Goal: Task Accomplishment & Management: Manage account settings

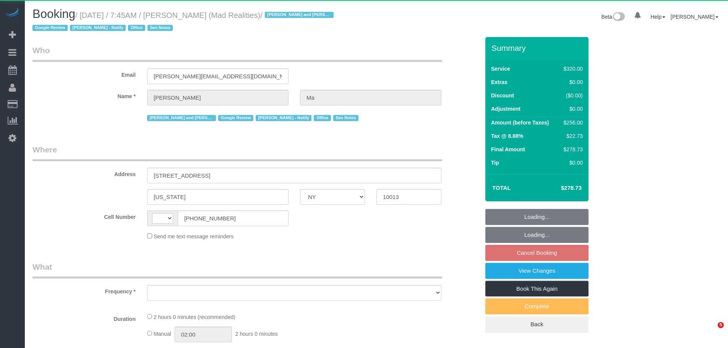
select select "NY"
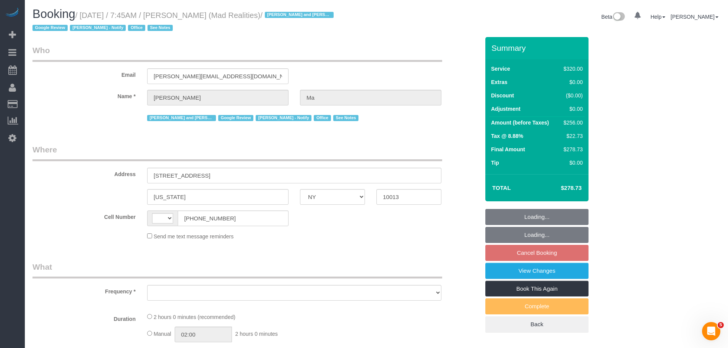
select select "string:stripe-pm_1PsB1j4VGloSiKo7cb06islp"
select select "number:89"
select select "number:90"
select select "number:15"
select select "number:7"
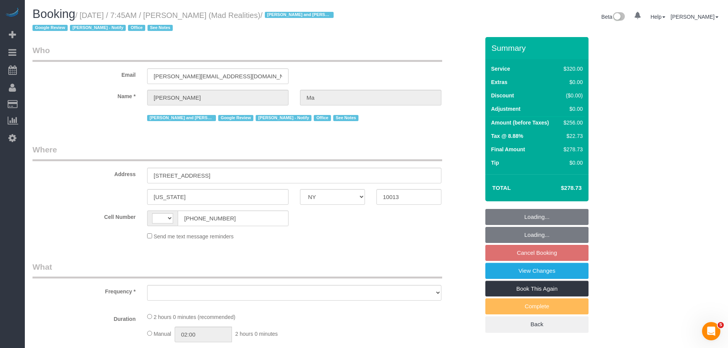
select select "string:[GEOGRAPHIC_DATA]"
select select "object:977"
select select "2"
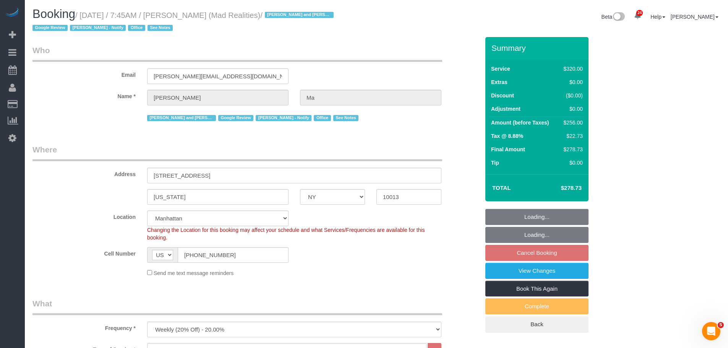
select select "object:1536"
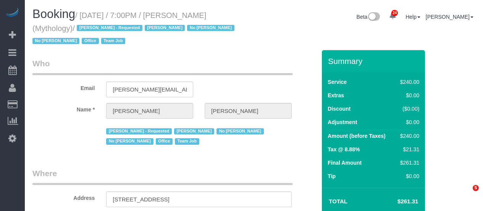
select select "NY"
select select "2"
select select "120"
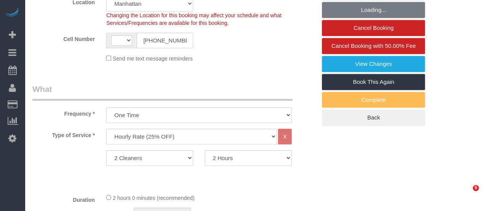
select select "spot1"
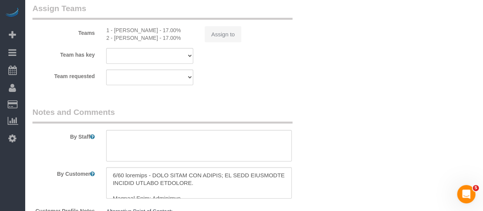
select select "string:[GEOGRAPHIC_DATA]"
select select "number:89"
select select "number:90"
select select "number:15"
select select "number:7"
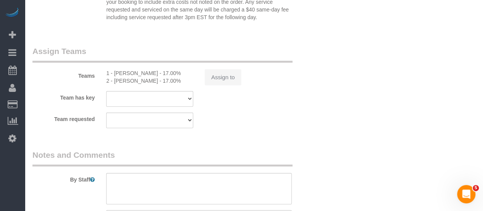
scroll to position [790, 0]
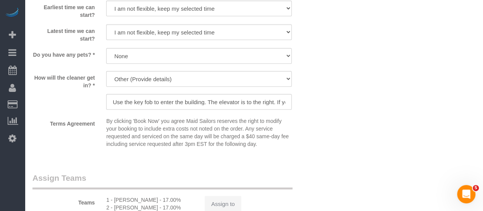
select select "string:stripe-card_1F0CXe4VGloSiKo7V7BiKmvB"
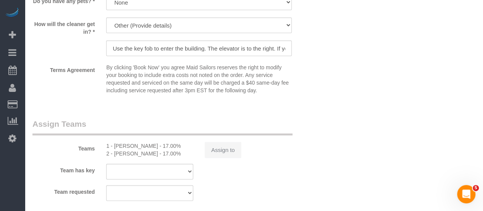
select select "object:1313"
click at [317, 122] on div "Teams 1 - Kariluz Romero - 17.00% 2 - Katherine Poveda - 17.00% Assign to" at bounding box center [174, 138] width 295 height 40
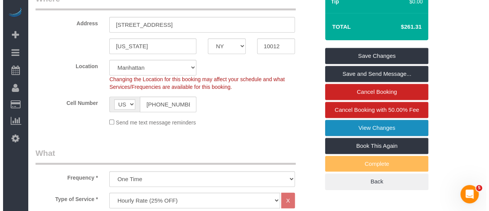
scroll to position [229, 0]
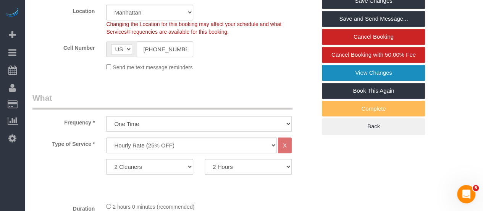
click at [376, 73] on link "View Changes" at bounding box center [373, 73] width 103 height 16
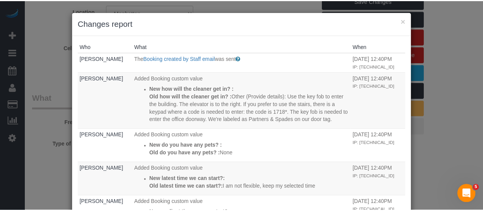
scroll to position [0, 0]
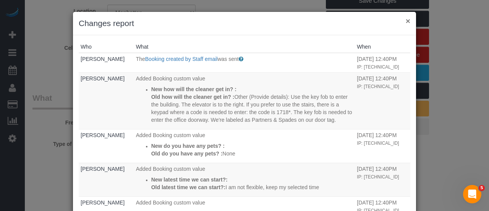
click at [406, 21] on button "×" at bounding box center [408, 21] width 5 height 8
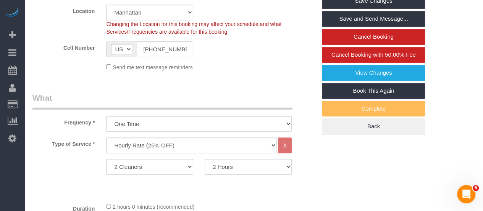
drag, startPoint x: 227, startPoint y: 91, endPoint x: 168, endPoint y: 50, distance: 72.0
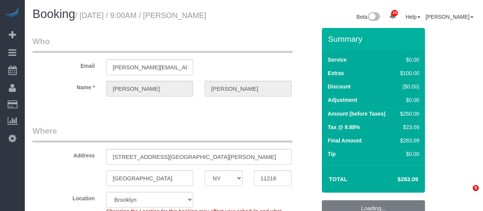
select select "NY"
select select "1"
select select "number:57"
select select "number:71"
select select "number:15"
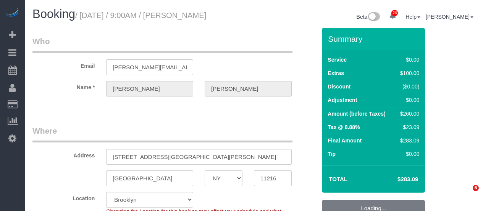
select select "number:5"
select select "spot1"
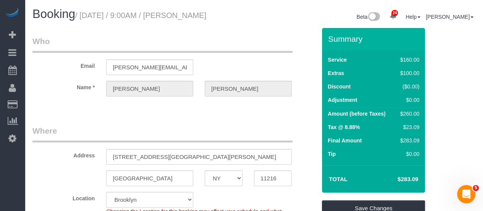
click at [196, 17] on small "/ September 10, 2025 / 9:00AM / Jon Schlosberg" at bounding box center [140, 15] width 131 height 8
click at [206, 17] on small "/ September 10, 2025 / 9:00AM / Jon Schlosberg" at bounding box center [140, 15] width 131 height 8
copy small "Jon Schlosberg"
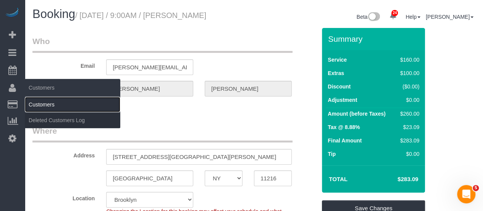
click at [41, 103] on link "Customers" at bounding box center [73, 104] width 96 height 15
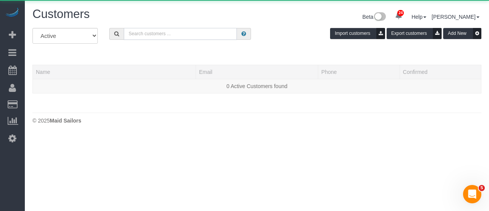
click at [151, 34] on input "text" at bounding box center [180, 34] width 113 height 12
paste input "Jon Schlosberg"
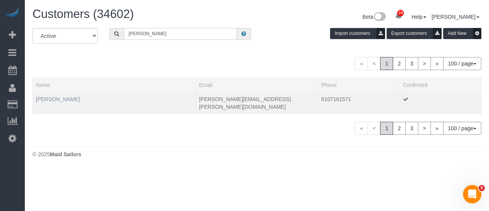
type input "Jon Schlosberg"
click at [51, 100] on link "Jon Schlosberg" at bounding box center [58, 99] width 44 height 6
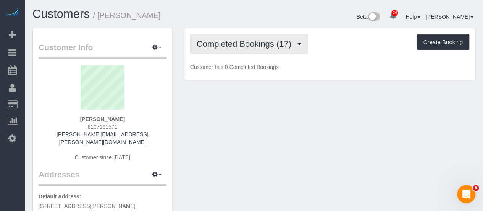
drag, startPoint x: 258, startPoint y: 43, endPoint x: 258, endPoint y: 59, distance: 16.4
click at [258, 43] on span "Completed Bookings (17)" at bounding box center [246, 44] width 99 height 10
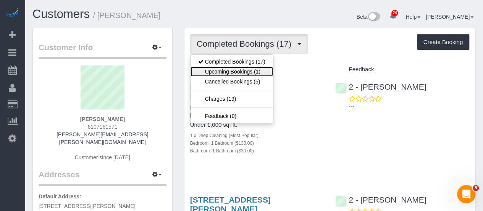
click at [252, 69] on link "Upcoming Bookings (1)" at bounding box center [232, 71] width 83 height 10
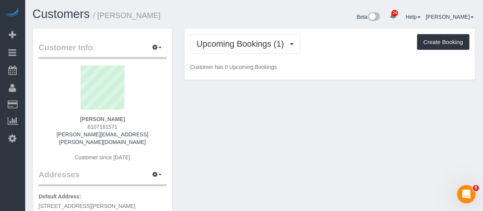
drag, startPoint x: 327, startPoint y: 33, endPoint x: 323, endPoint y: 61, distance: 27.9
click at [327, 33] on div "Upcoming Bookings (1) Completed Bookings (17) Upcoming Bookings (1) Cancelled B…" at bounding box center [330, 54] width 291 height 52
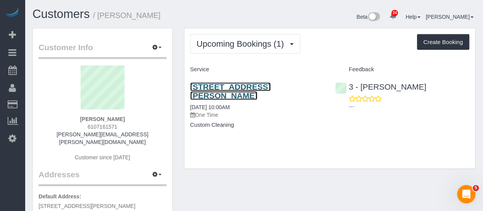
click at [214, 94] on link "354 Halsey Street, Ground Floor, Brooklyn, NY 11216" at bounding box center [230, 91] width 81 height 18
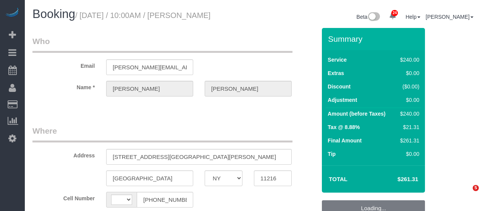
select select "NY"
select select "string:[GEOGRAPHIC_DATA]"
select select "spot1"
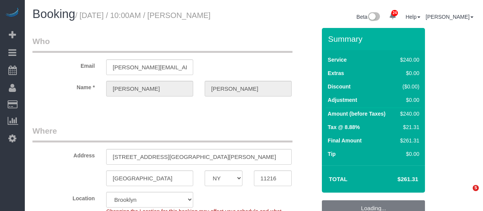
select select
select select "object:814"
select select "spot44"
select select "object:1092"
select select "180"
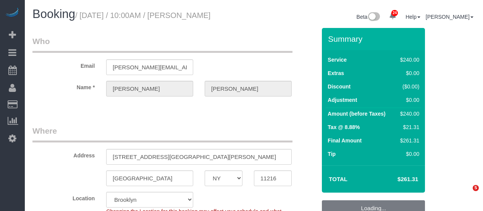
select select "number:89"
select select "number:90"
select select "number:15"
select select "number:5"
select select "string:stripe-pm_1S54bb4VGloSiKo7thid9q8R"
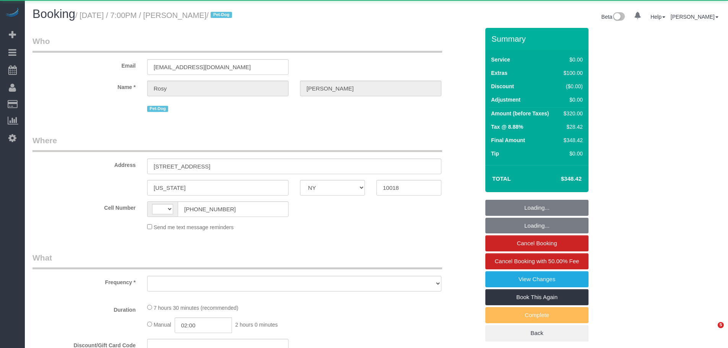
select select "NY"
select select "string:[GEOGRAPHIC_DATA]"
select select "object:793"
select select "string:stripe-pm_1Rs7Uq4VGloSiKo7xMFxe4f9"
select select "2"
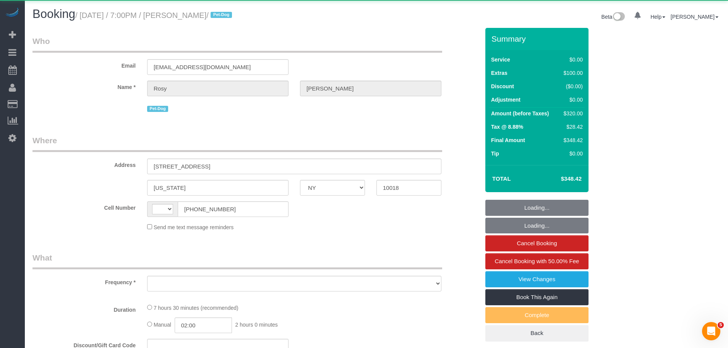
select select "2"
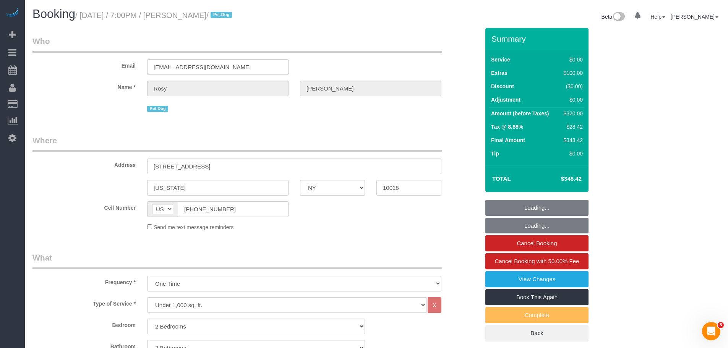
select select "number:89"
select select "number:90"
select select "number:13"
select select "number:5"
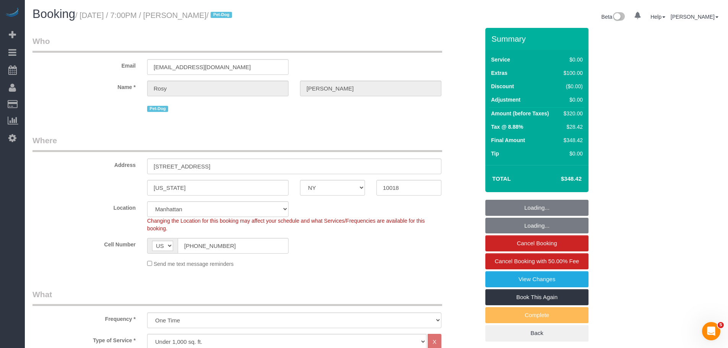
select select "spot1"
select select "2"
select select "object:1556"
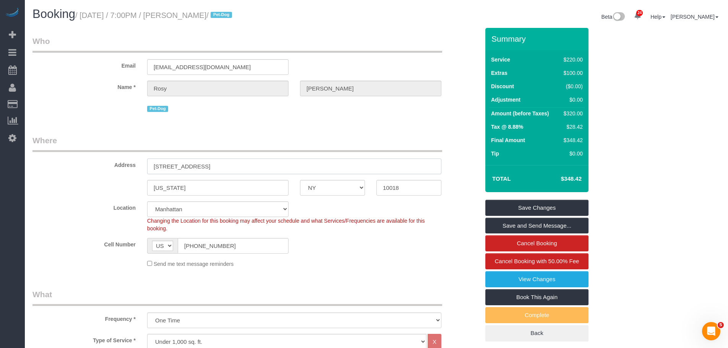
click at [30, 170] on div "Address 320 West 38th Street , Apt. 2131" at bounding box center [256, 154] width 459 height 39
drag, startPoint x: 413, startPoint y: 186, endPoint x: 368, endPoint y: 187, distance: 45.5
click at [368, 187] on div "New York AK AL AR AZ CA CO CT DC DE FL GA HI IA ID IL IN KS KY LA MA MD ME MI M…" at bounding box center [256, 188] width 459 height 16
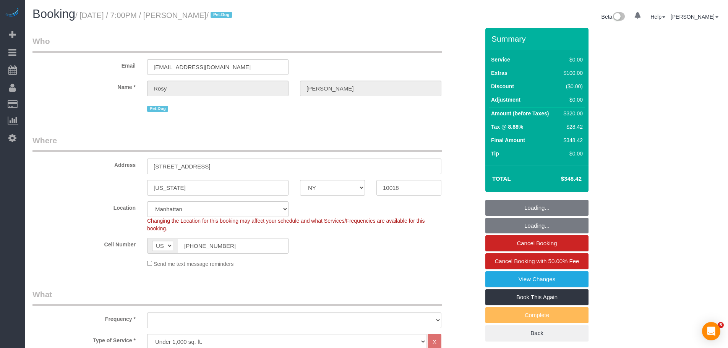
select select "NY"
select select "number:89"
select select "number:90"
select select "number:13"
select select "number:5"
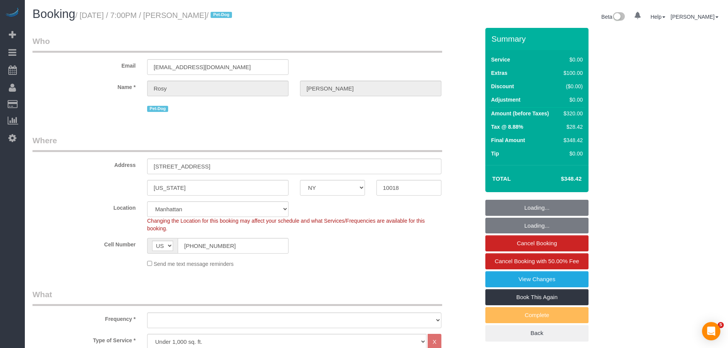
select select "2"
select select "spot1"
select select "object:1556"
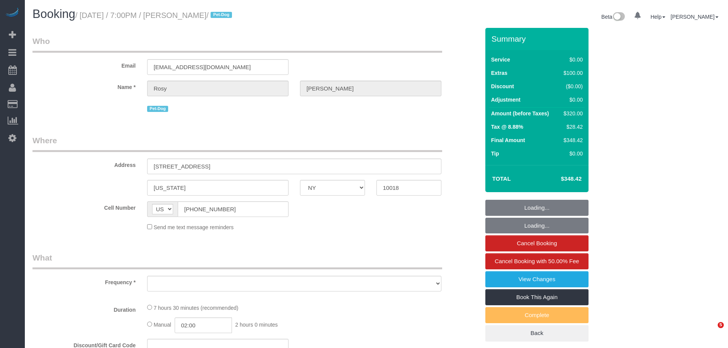
select select "NY"
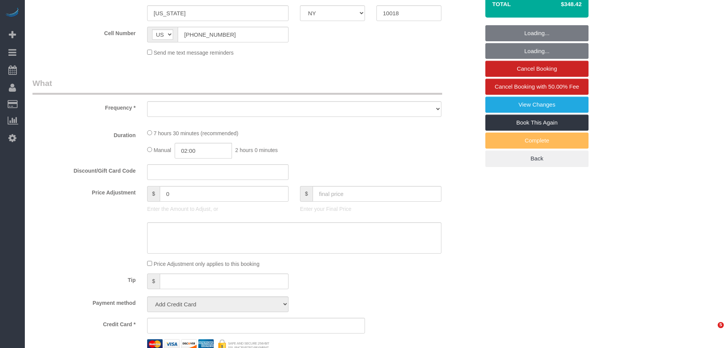
select select "2"
select select "number:89"
select select "number:90"
select select "number:13"
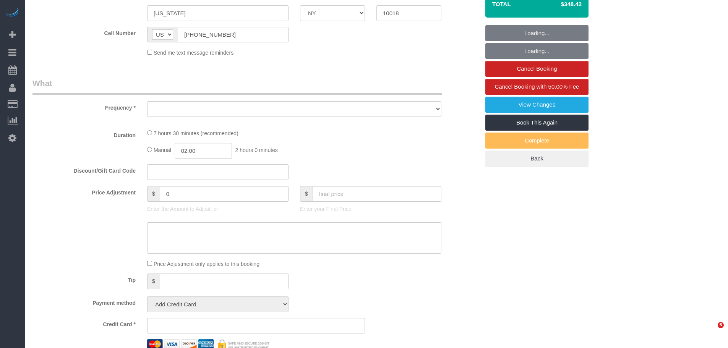
select select "number:5"
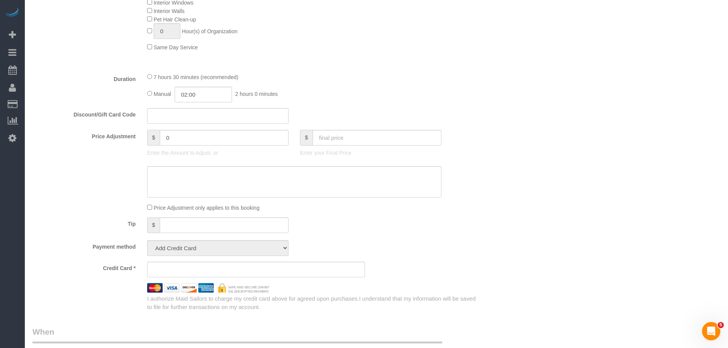
select select "object:1058"
select select "string:stripe-pm_1Rs7Uq4VGloSiKo7xMFxe4f9"
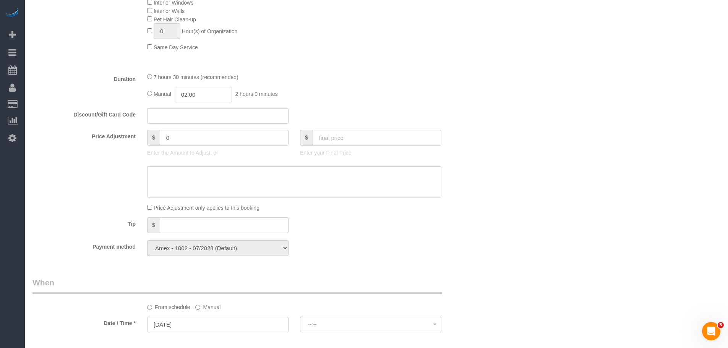
scroll to position [495, 0]
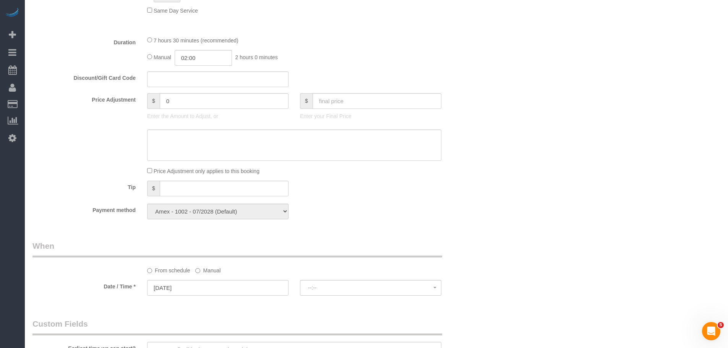
select select "spot1"
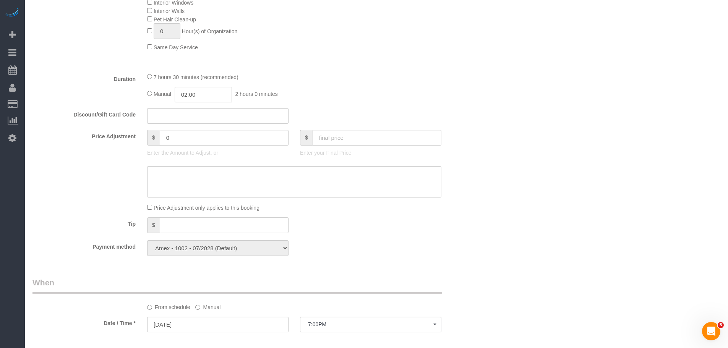
select select
select select "object:1520"
select select "spot43"
select select "2"
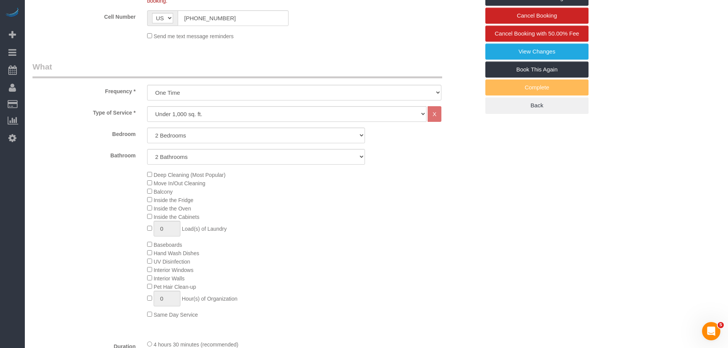
scroll to position [419, 0]
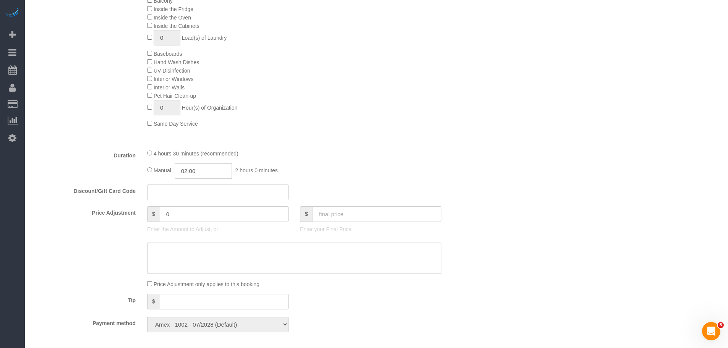
drag, startPoint x: 146, startPoint y: 156, endPoint x: 160, endPoint y: 157, distance: 14.5
click at [146, 156] on div "4 hours 30 minutes (recommended) Manual 02:00 2 hours 0 minutes" at bounding box center [294, 164] width 306 height 30
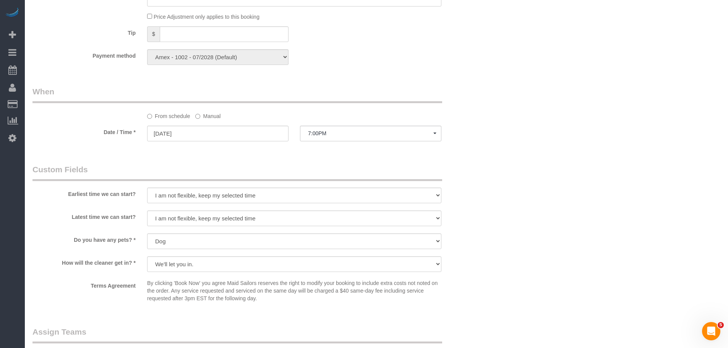
scroll to position [877, 0]
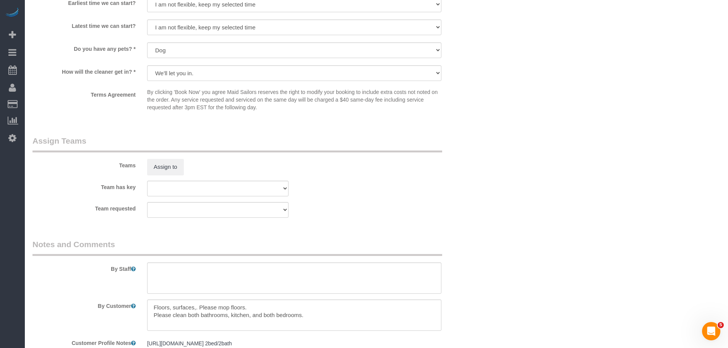
select select "spot85"
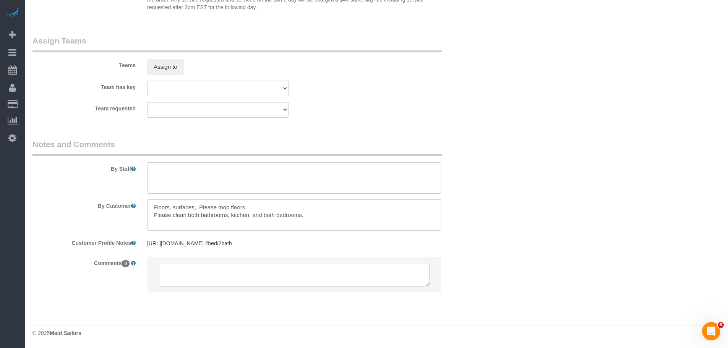
scroll to position [825, 0]
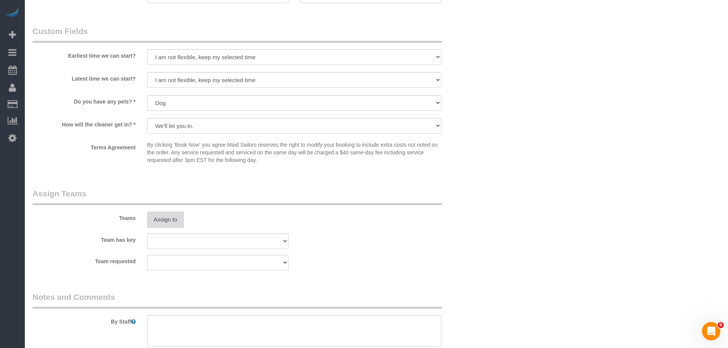
click at [163, 216] on button "Assign to" at bounding box center [165, 220] width 37 height 16
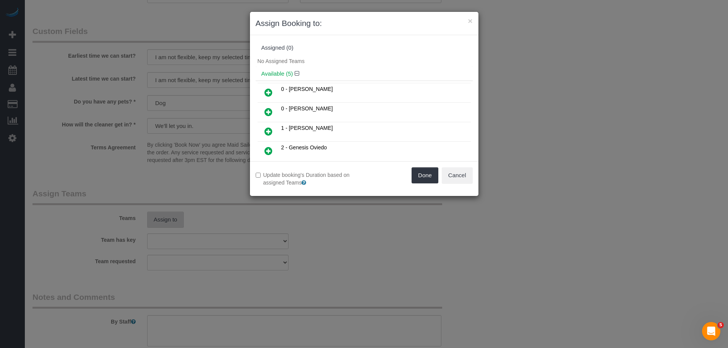
scroll to position [786, 0]
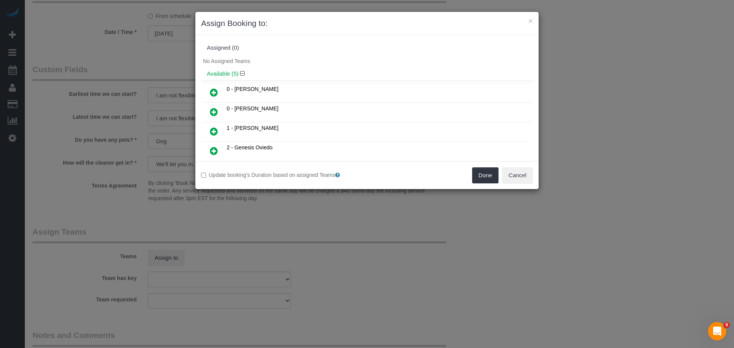
click at [210, 92] on icon at bounding box center [214, 92] width 8 height 9
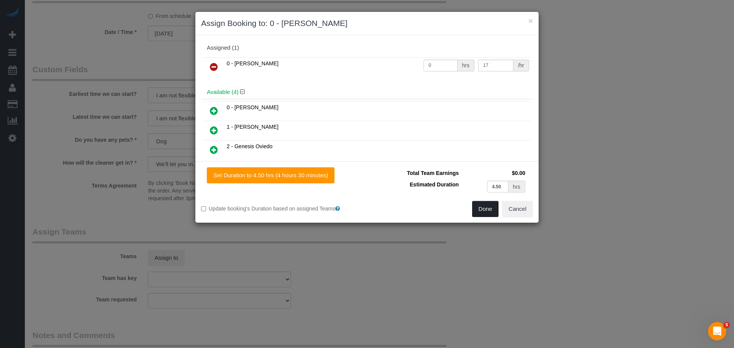
click at [475, 209] on button "Done" at bounding box center [485, 209] width 27 height 16
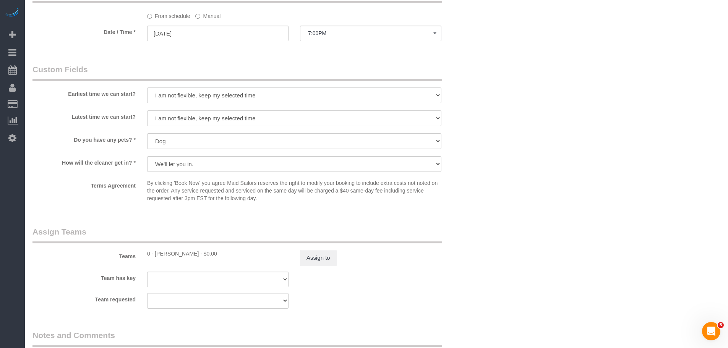
click at [470, 162] on div "How will the cleaner get in? * We'll let you in. Doorman/Front Desk has the key…" at bounding box center [256, 164] width 459 height 17
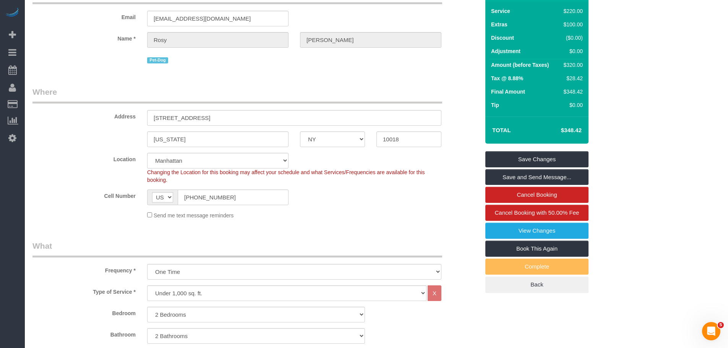
scroll to position [115, 0]
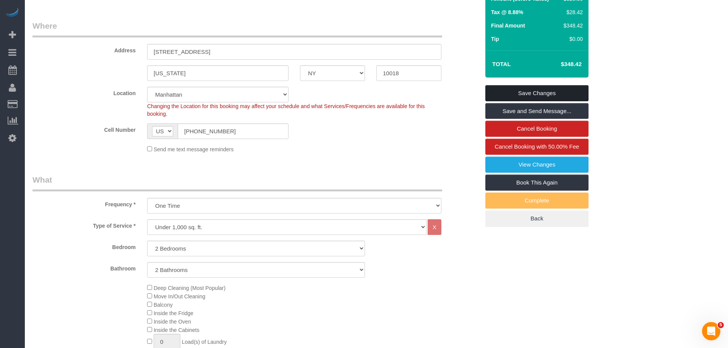
click at [529, 94] on link "Save Changes" at bounding box center [536, 93] width 103 height 16
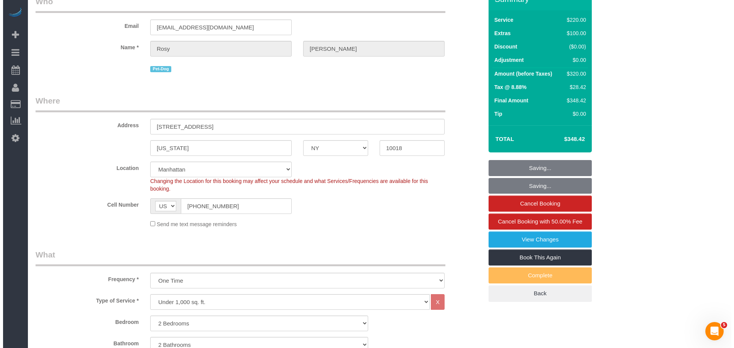
scroll to position [0, 0]
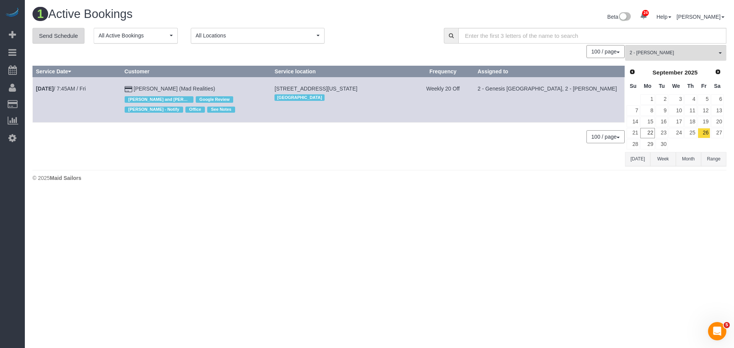
click at [53, 33] on link "Send Schedule" at bounding box center [58, 36] width 52 height 16
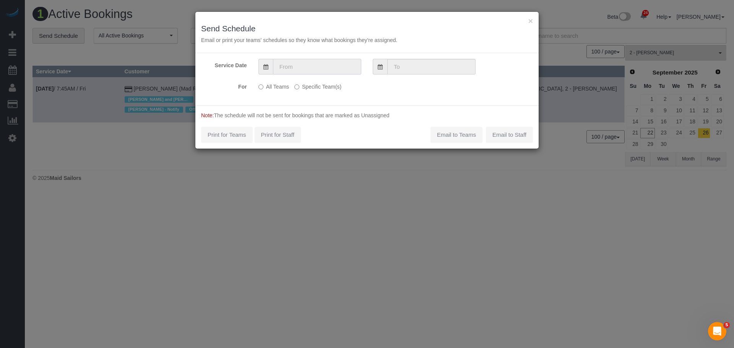
click at [290, 63] on input "text" at bounding box center [317, 67] width 88 height 16
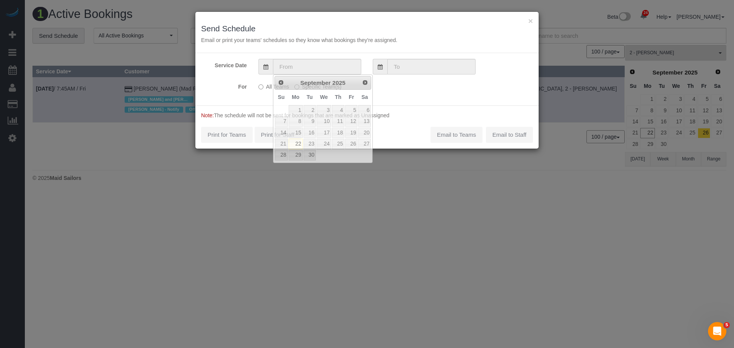
click at [526, 24] on h3 "Send Schedule" at bounding box center [367, 28] width 332 height 9
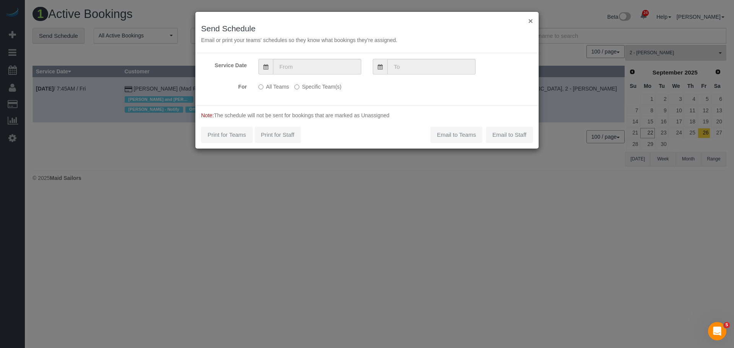
click at [528, 23] on button "×" at bounding box center [530, 21] width 5 height 8
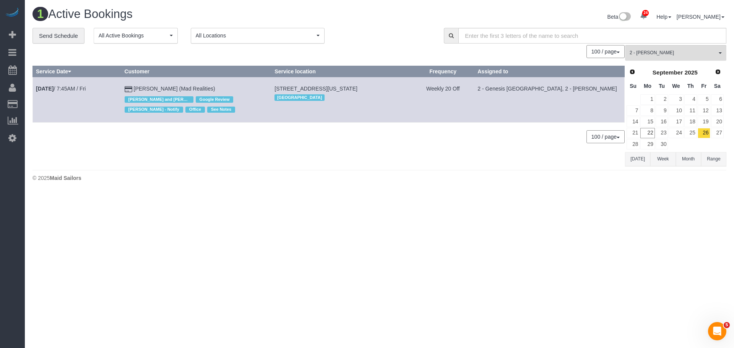
click at [419, 211] on body "× Send Schedule Email or print your teams' schedules so they know what bookings…" at bounding box center [367, 174] width 734 height 348
click at [392, 53] on div "100 / page 10 / page 20 / page 30 / page 40 / page 50 / page 100 / page" at bounding box center [328, 51] width 592 height 13
click at [364, 152] on div "0 Bookings found. We couldn't find any bookings that matched your search. Creat…" at bounding box center [328, 105] width 592 height 121
click at [389, 31] on div "**********" at bounding box center [232, 36] width 400 height 16
click at [58, 37] on link "Send Schedule" at bounding box center [58, 36] width 52 height 16
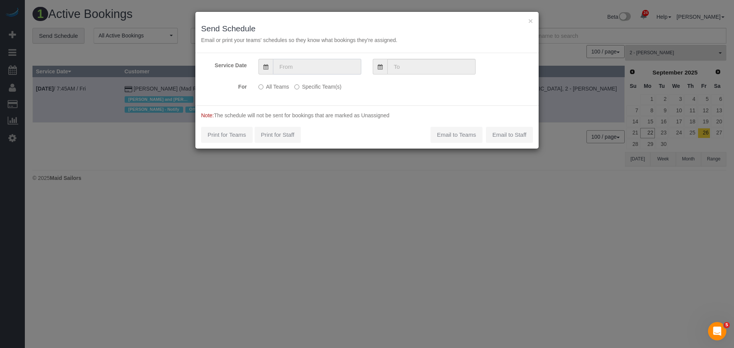
click at [328, 68] on input "text" at bounding box center [317, 67] width 88 height 16
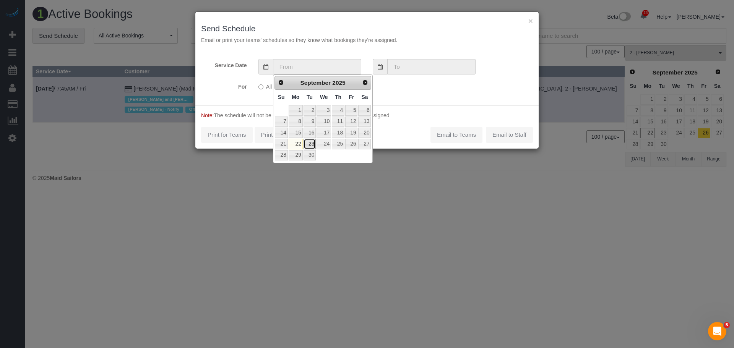
click at [310, 139] on link "23" at bounding box center [309, 144] width 12 height 10
type input "09/23/2025"
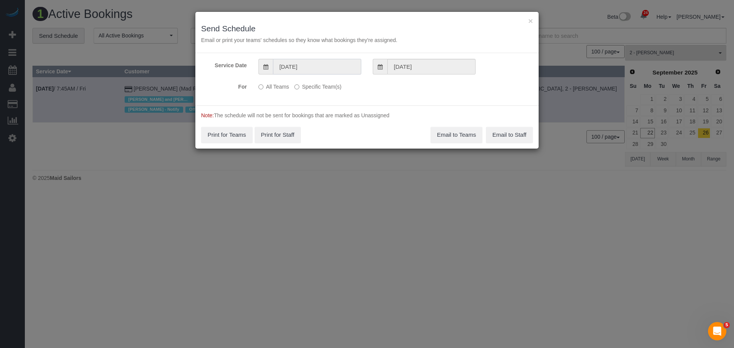
click at [313, 68] on input "09/23/2025" at bounding box center [317, 67] width 88 height 16
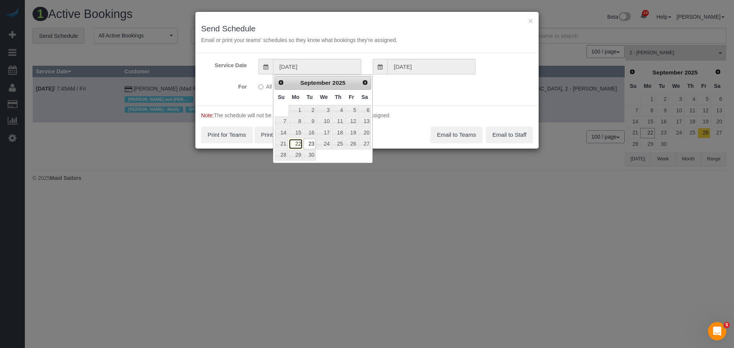
click at [296, 143] on link "22" at bounding box center [295, 144] width 14 height 10
type input "[DATE]"
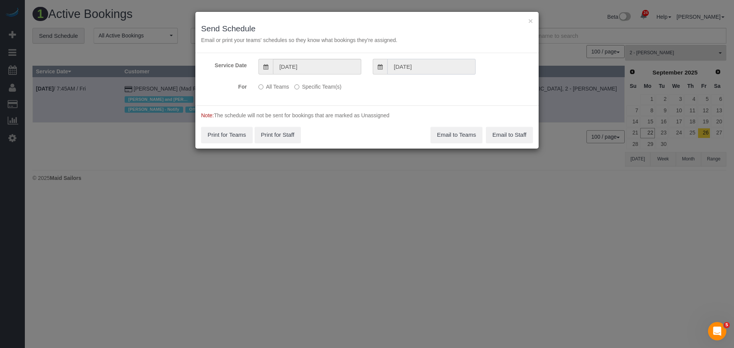
drag, startPoint x: 412, startPoint y: 65, endPoint x: 407, endPoint y: 73, distance: 9.6
click at [413, 65] on input "09/23/2025" at bounding box center [431, 67] width 88 height 16
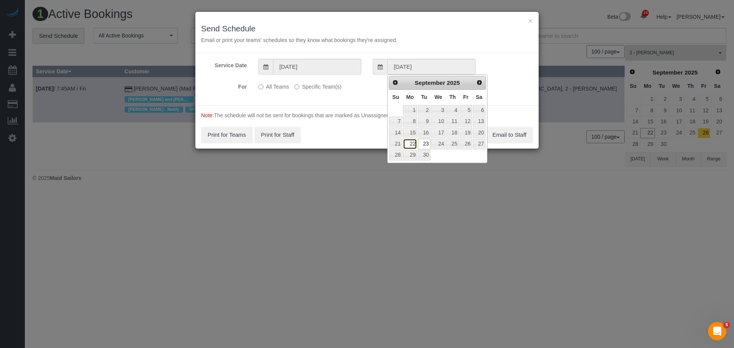
click at [412, 143] on link "22" at bounding box center [410, 144] width 14 height 10
type input "[DATE]"
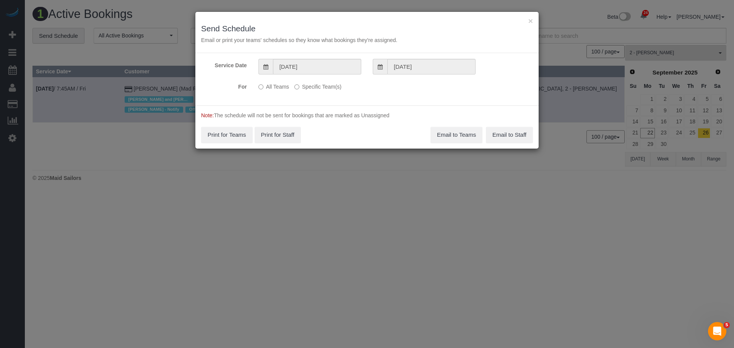
click at [303, 85] on label "Specific Team(s)" at bounding box center [317, 85] width 47 height 10
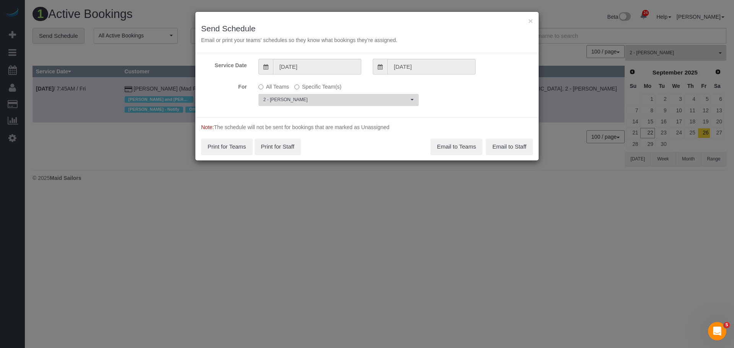
click at [326, 99] on span "2 - [PERSON_NAME]" at bounding box center [335, 100] width 145 height 6
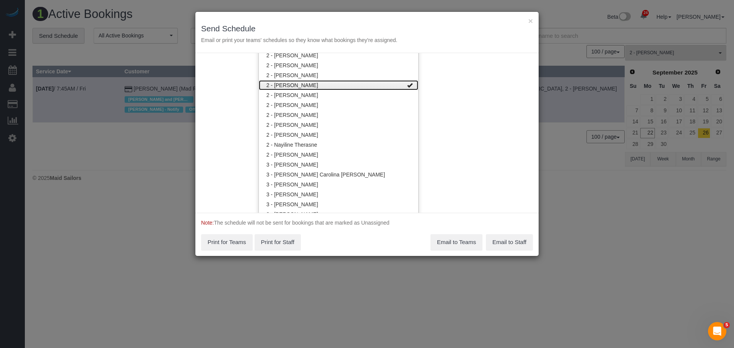
click at [350, 81] on link "2 - [PERSON_NAME]" at bounding box center [338, 85] width 159 height 10
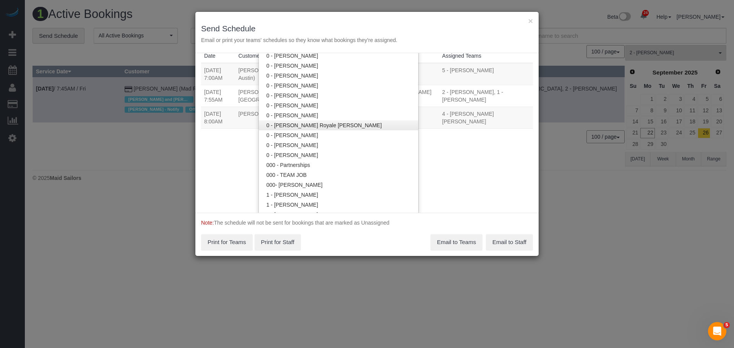
scroll to position [60, 0]
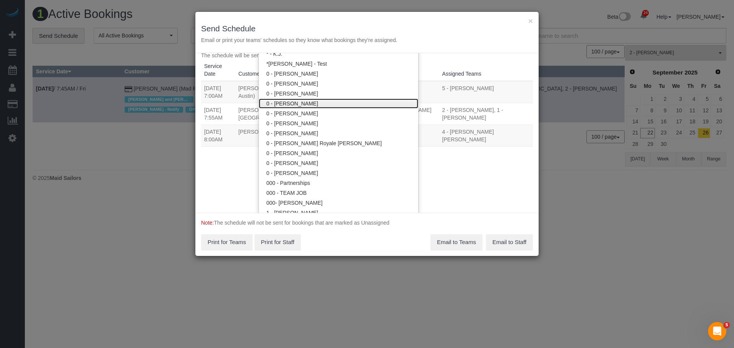
click at [329, 103] on link "0 - [PERSON_NAME]" at bounding box center [338, 104] width 159 height 10
click at [456, 165] on div "Service Date 09/22/2025 09/22/2025 For All Teams Specific Team(s) 0 - Inez Jack…" at bounding box center [366, 133] width 343 height 160
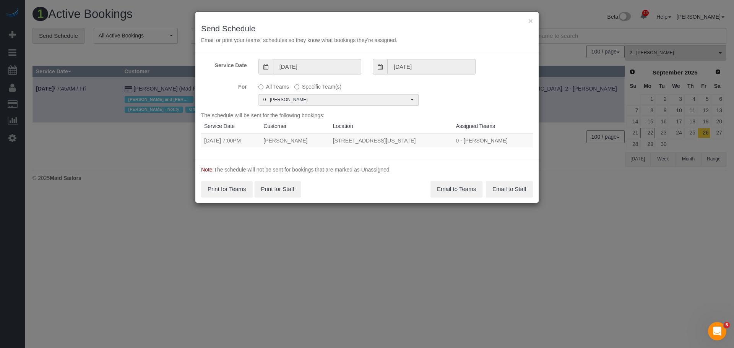
drag, startPoint x: 202, startPoint y: 139, endPoint x: 455, endPoint y: 140, distance: 253.7
click at [454, 138] on tr "09/22/2025 7:00PM Rosy Thachil 320 West 38th Street , Apt. 2131, New York, NY 1…" at bounding box center [367, 140] width 332 height 14
copy tr "09/22/2025 7:00PM Rosy Thachil 320 West 38th Street , Apt. 2131, New York, NY 1…"
click at [453, 188] on button "Email to Teams" at bounding box center [456, 189] width 52 height 16
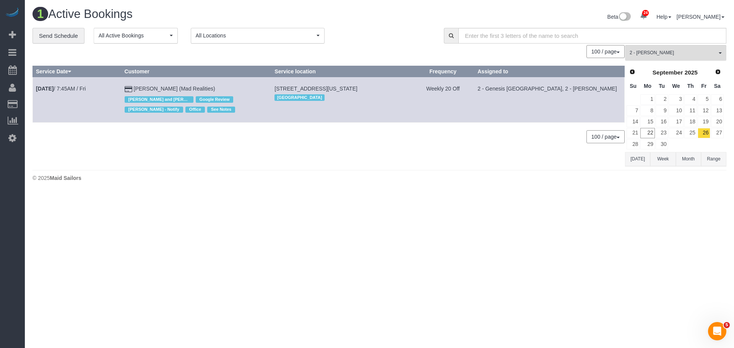
drag, startPoint x: 386, startPoint y: 31, endPoint x: 418, endPoint y: 35, distance: 31.7
click at [386, 31] on div "**********" at bounding box center [232, 36] width 400 height 16
drag, startPoint x: 359, startPoint y: 49, endPoint x: 505, endPoint y: 66, distance: 147.4
click at [361, 48] on div "100 / page 10 / page 20 / page 30 / page 40 / page 50 / page 100 / page" at bounding box center [328, 51] width 592 height 13
drag, startPoint x: 660, startPoint y: 50, endPoint x: 666, endPoint y: 95, distance: 45.1
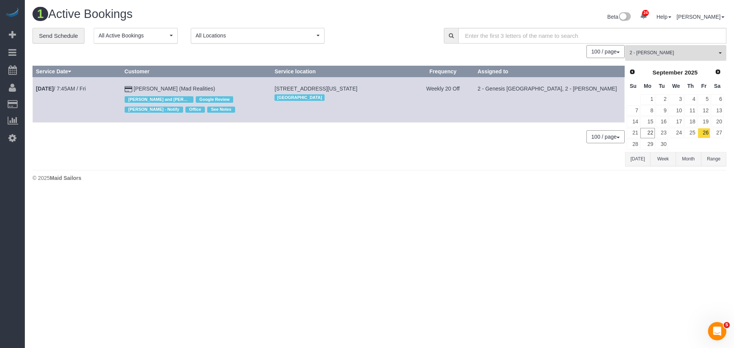
click at [660, 51] on span "2 - [PERSON_NAME]" at bounding box center [672, 53] width 87 height 6
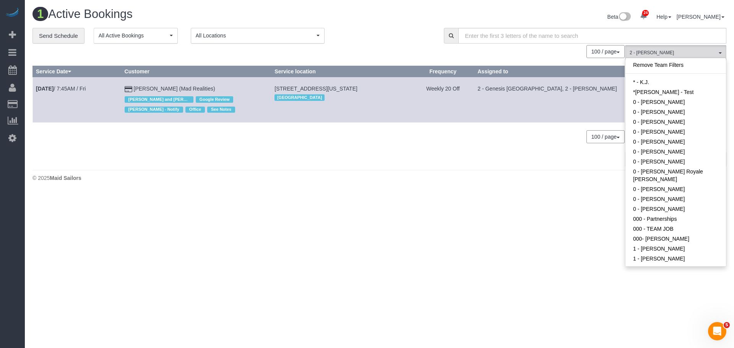
scroll to position [494, 0]
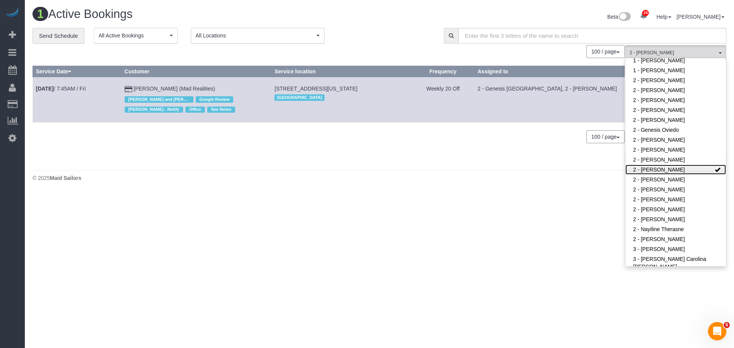
click at [686, 165] on link "2 - [PERSON_NAME]" at bounding box center [675, 170] width 100 height 10
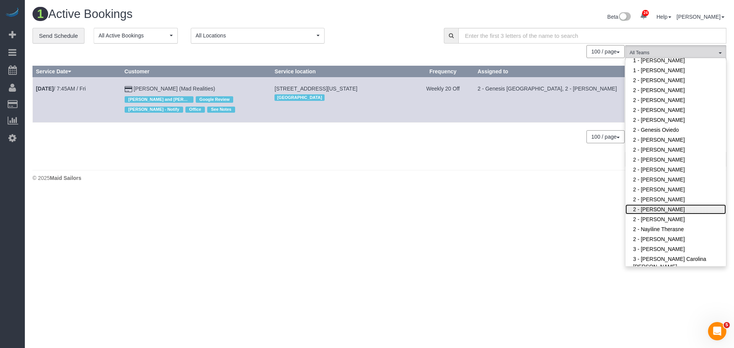
click at [674, 204] on link "2 - [PERSON_NAME]" at bounding box center [675, 209] width 100 height 10
click at [399, 175] on div "© 2025 Maid Sailors" at bounding box center [379, 178] width 694 height 8
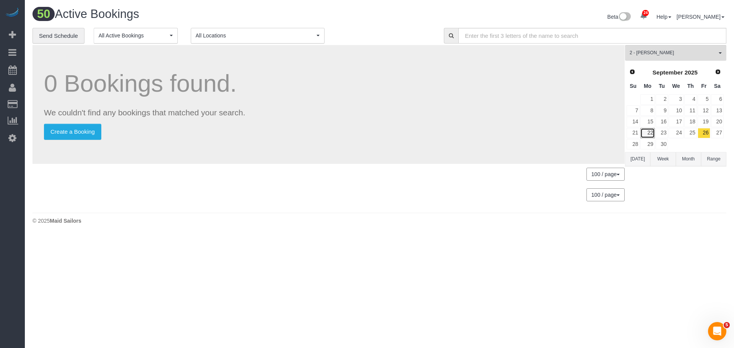
click at [652, 133] on link "22" at bounding box center [647, 133] width 14 height 10
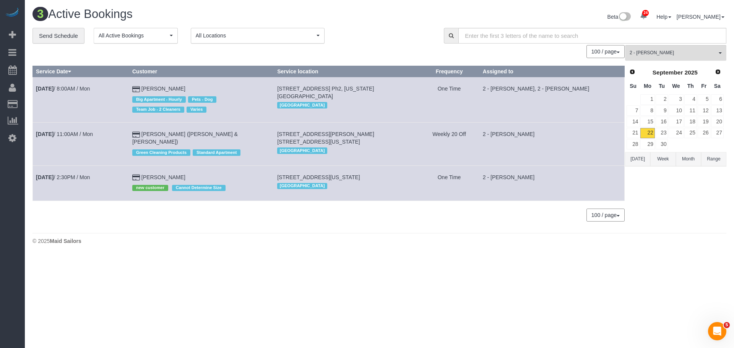
click at [353, 174] on span "89 East 2nd Street, Apt. 5, New York, NY 10009" at bounding box center [318, 177] width 83 height 6
copy td "89 East 2nd Street, Apt. 5, New York, NY 10009"
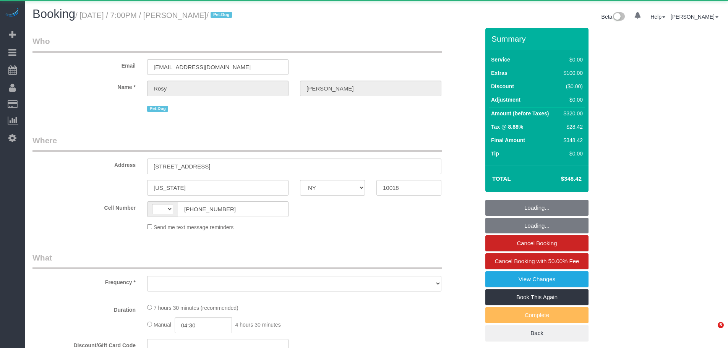
select select "NY"
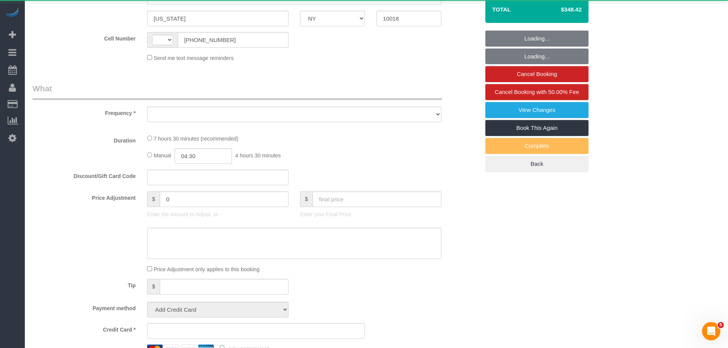
select select "string:stripe-pm_1Rs7Uq4VGloSiKo7xMFxe4f9"
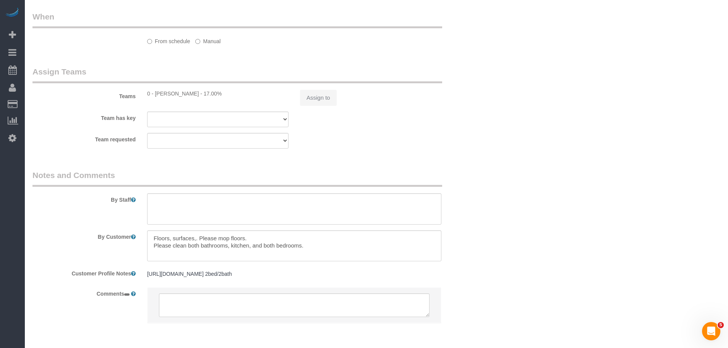
select select "string:[GEOGRAPHIC_DATA]"
select select "number:89"
select select "number:90"
select select "number:13"
select select "number:5"
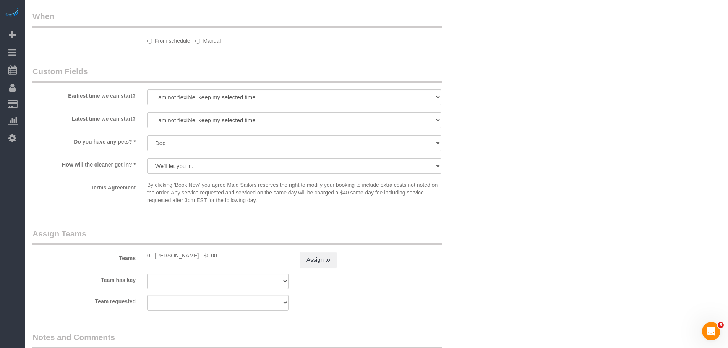
select select "object:1416"
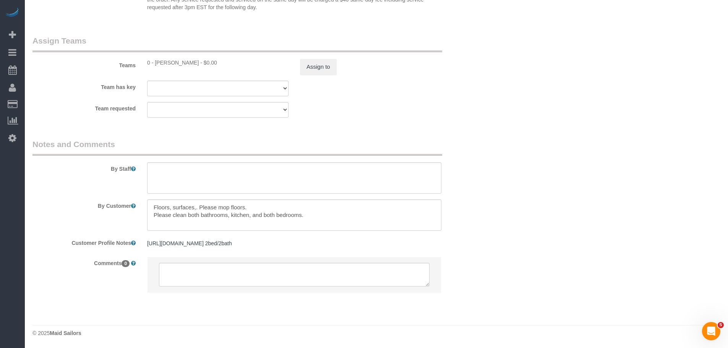
select select "2"
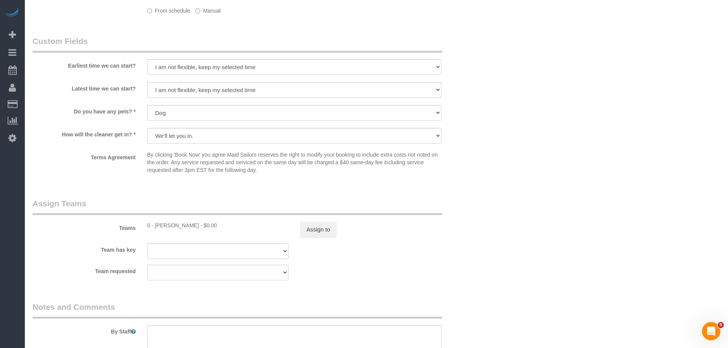
select select "object:1528"
select select "spot1"
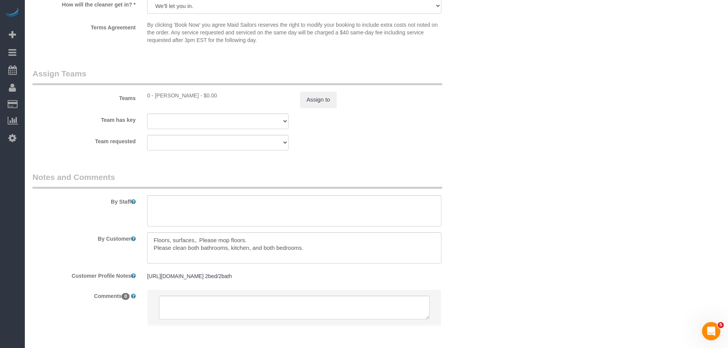
select select "2"
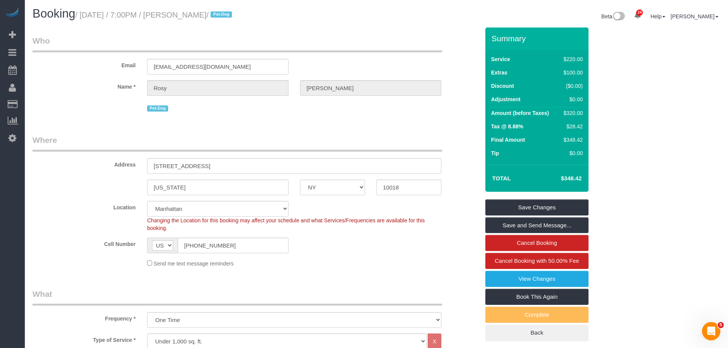
scroll to position [0, 0]
click at [338, 47] on legend "Who" at bounding box center [237, 44] width 410 height 17
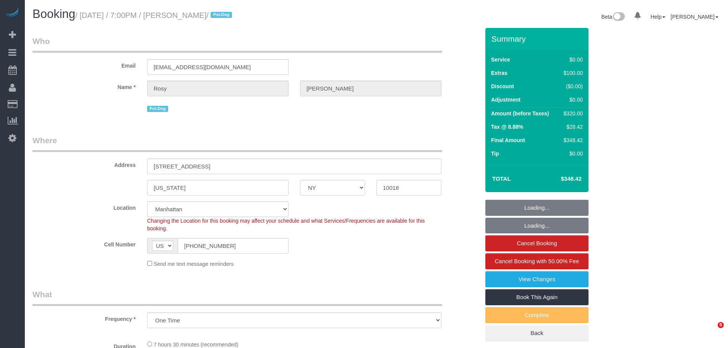
select select "NY"
select select "object:972"
select select "spot1"
select select "number:89"
select select "number:90"
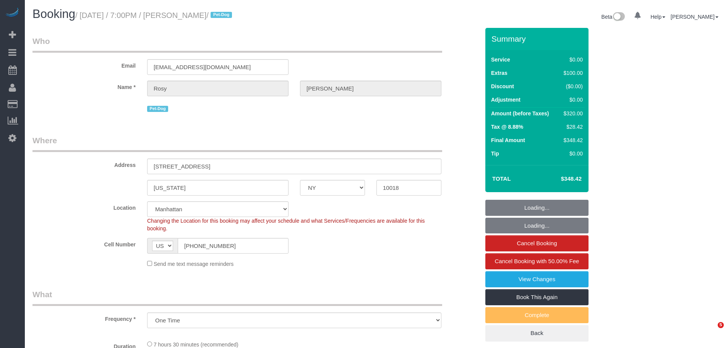
select select "number:13"
select select "number:5"
select select "2"
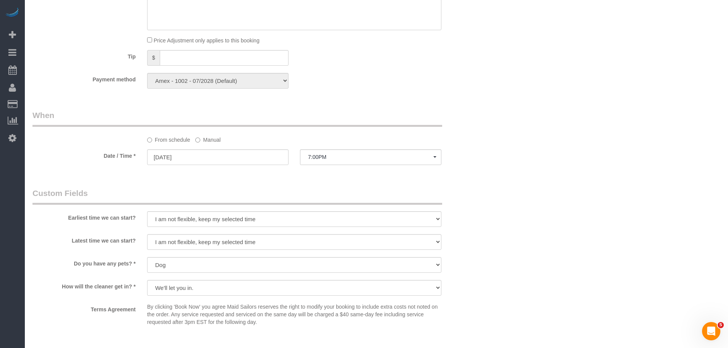
scroll to position [726, 0]
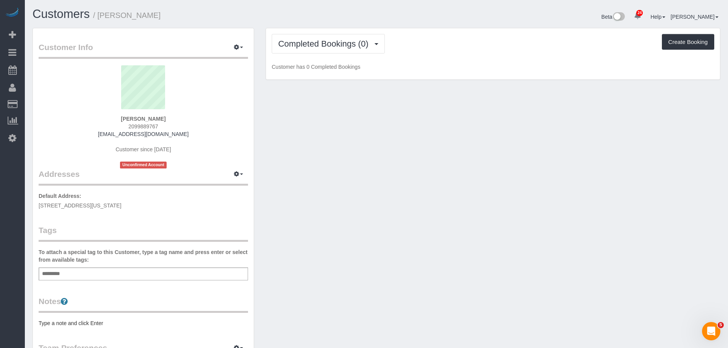
click at [447, 175] on div "Customer Info Edit Contact Info Send Message Email Preferences Special Sales Ta…" at bounding box center [376, 284] width 699 height 512
click at [122, 206] on span "[STREET_ADDRESS][US_STATE]" at bounding box center [80, 206] width 83 height 6
copy div "[STREET_ADDRESS][US_STATE]"
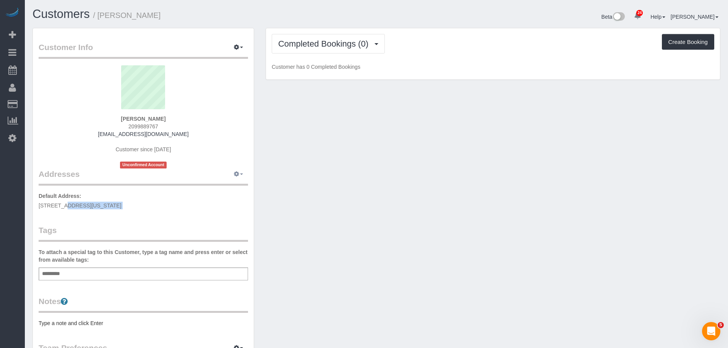
click at [237, 175] on icon "button" at bounding box center [236, 174] width 5 height 5
click at [232, 188] on button "Manage Addresses" at bounding box center [217, 188] width 62 height 11
select select "NY"
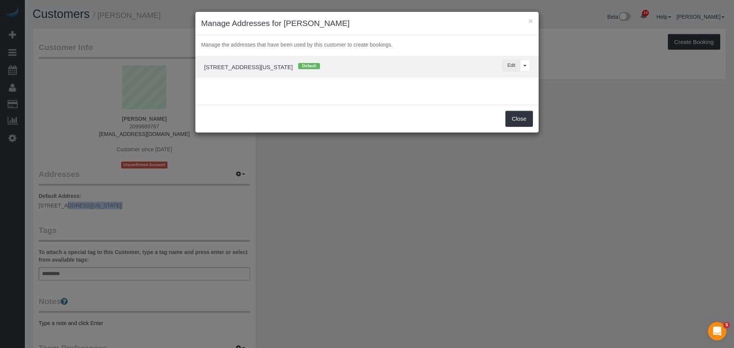
click at [504, 66] on button "Edit" at bounding box center [511, 66] width 18 height 12
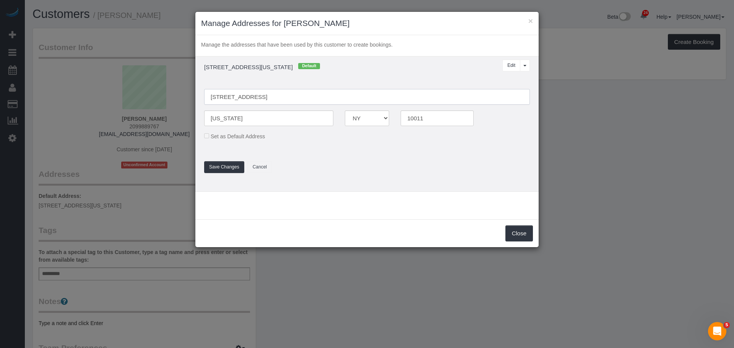
click at [271, 98] on input "101 West 14th Street unit 6B, 6B" at bounding box center [367, 97] width 326 height 16
drag, startPoint x: 285, startPoint y: 99, endPoint x: 323, endPoint y: 102, distance: 38.7
click at [323, 102] on input "101 West 14th Street, Apt. 6B, 6B" at bounding box center [367, 97] width 326 height 16
type input "101 West 14th Street, Apt. 6B"
click at [225, 168] on button "Save Changes" at bounding box center [224, 167] width 40 height 12
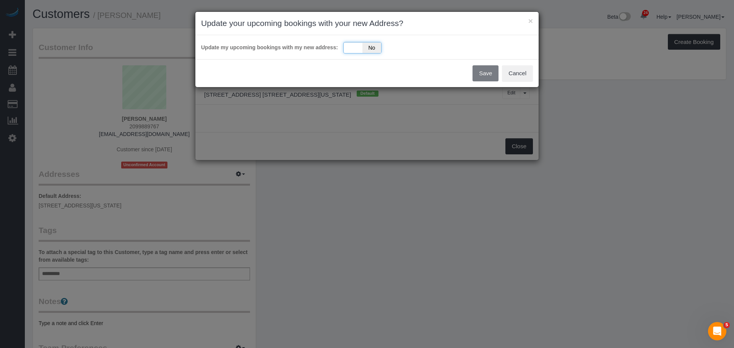
click at [348, 49] on div "Yes No" at bounding box center [362, 47] width 38 height 11
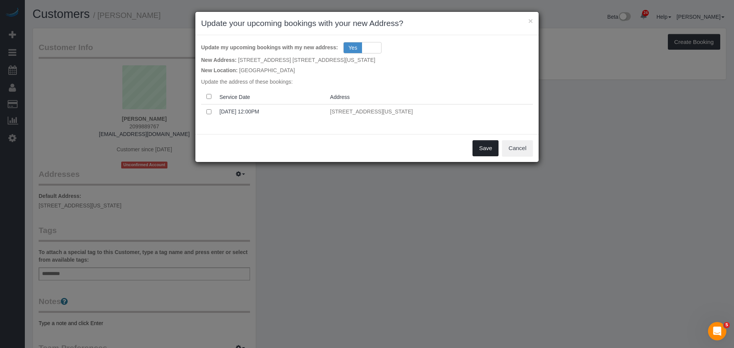
click at [486, 148] on button "Save" at bounding box center [485, 148] width 26 height 16
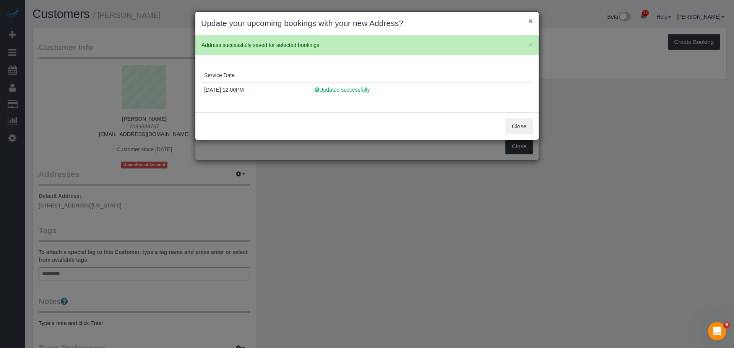
click at [528, 20] on button "×" at bounding box center [530, 21] width 5 height 8
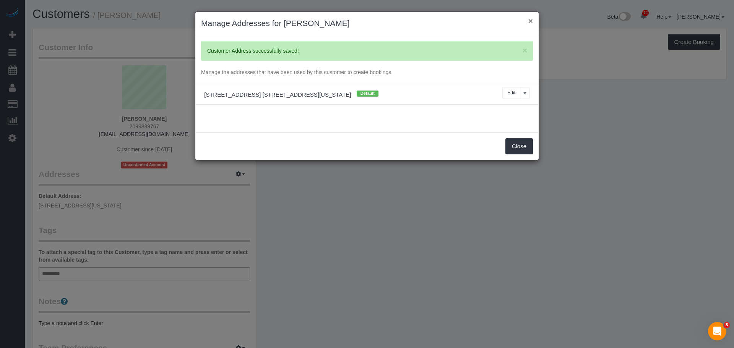
click at [532, 20] on button "×" at bounding box center [530, 21] width 5 height 8
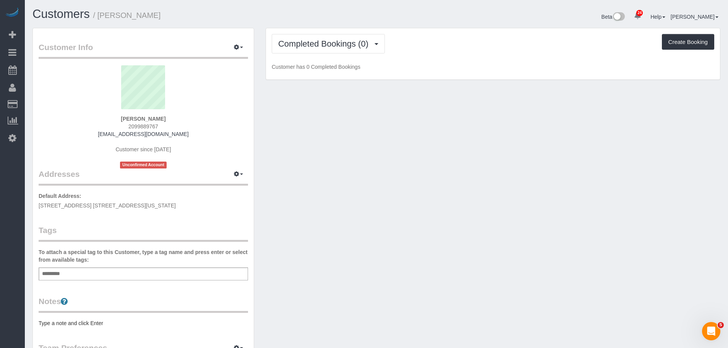
drag, startPoint x: 362, startPoint y: 133, endPoint x: 390, endPoint y: 23, distance: 114.3
click at [363, 133] on div "Customer Info Edit Contact Info Send Message Email Preferences Special Sales Ta…" at bounding box center [376, 284] width 699 height 512
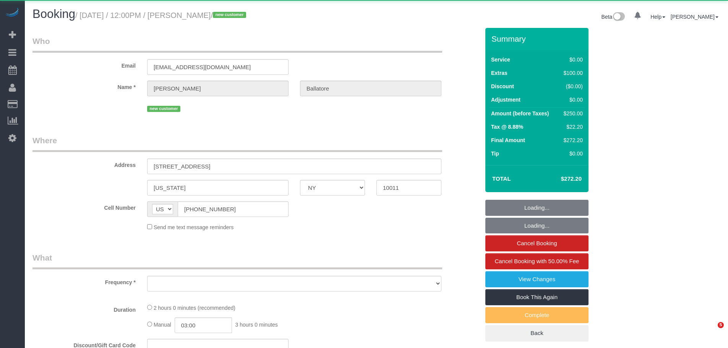
select select "NY"
select select "number:60"
select select "number:76"
select select "number:15"
select select "number:5"
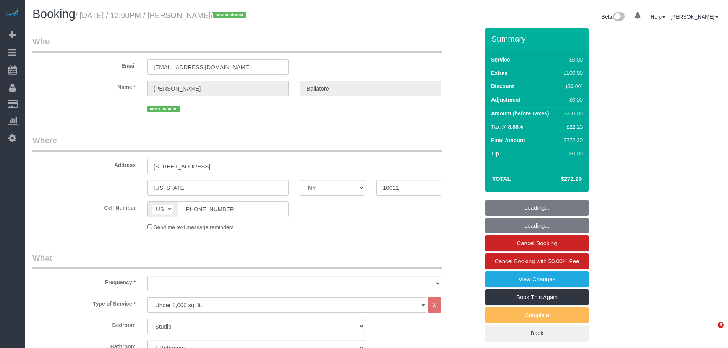
select select "object:1509"
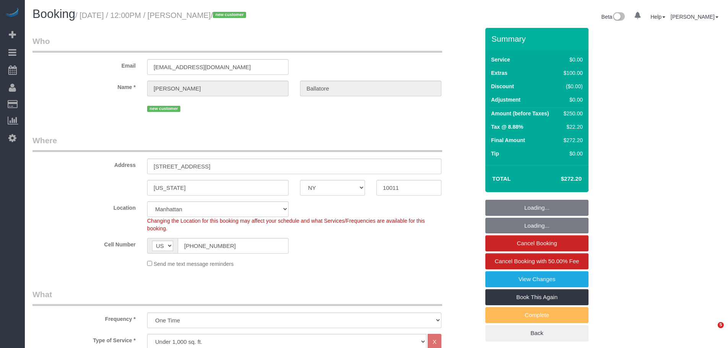
select select "spot1"
select select "object:1556"
select select "string:stripe-pm_1SAD9P4VGloSiKo78dBjNwS9"
